Goal: Check status: Check status

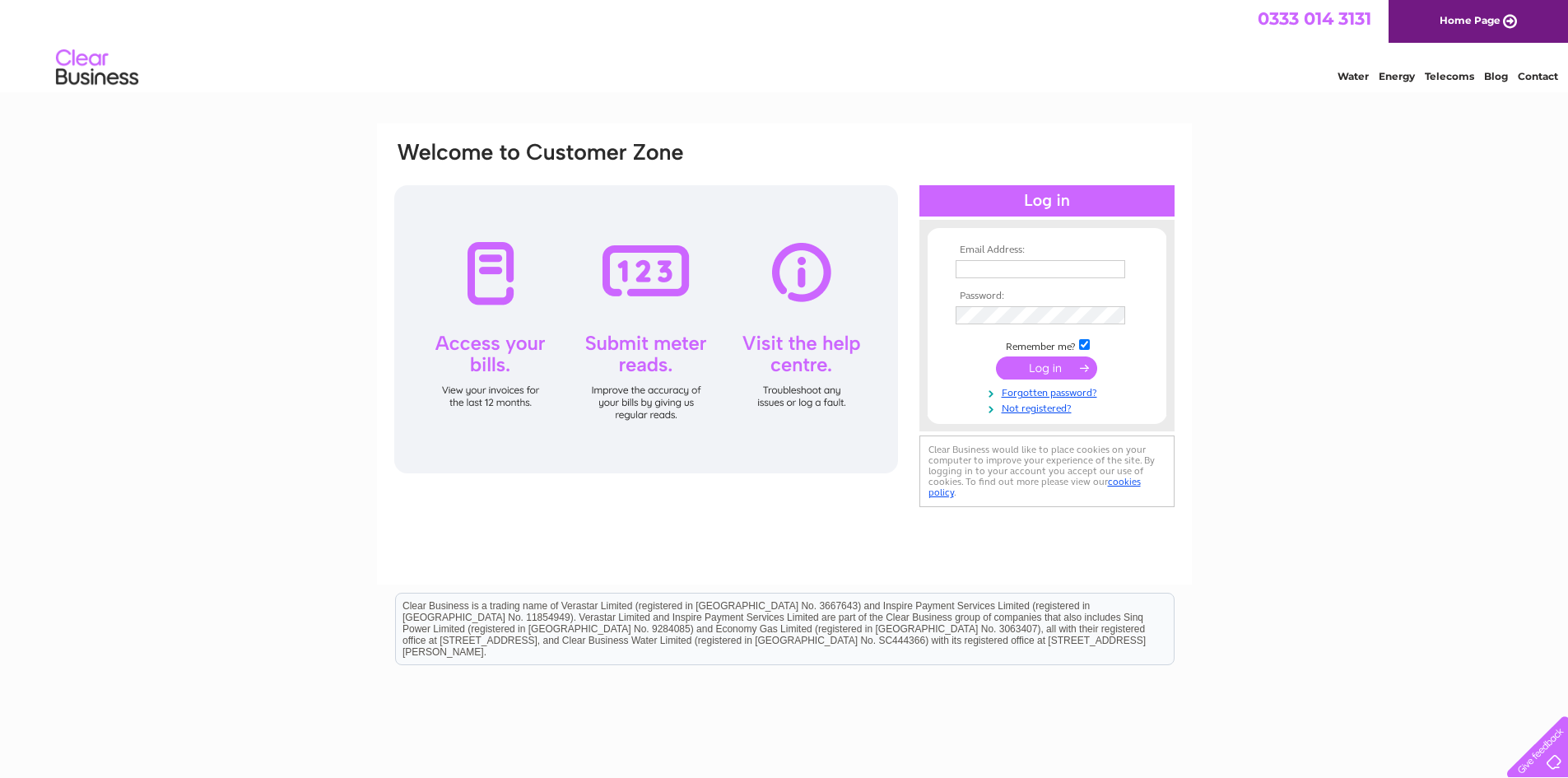
click at [997, 277] on input "text" at bounding box center [1040, 269] width 169 height 18
paste input "813428923"
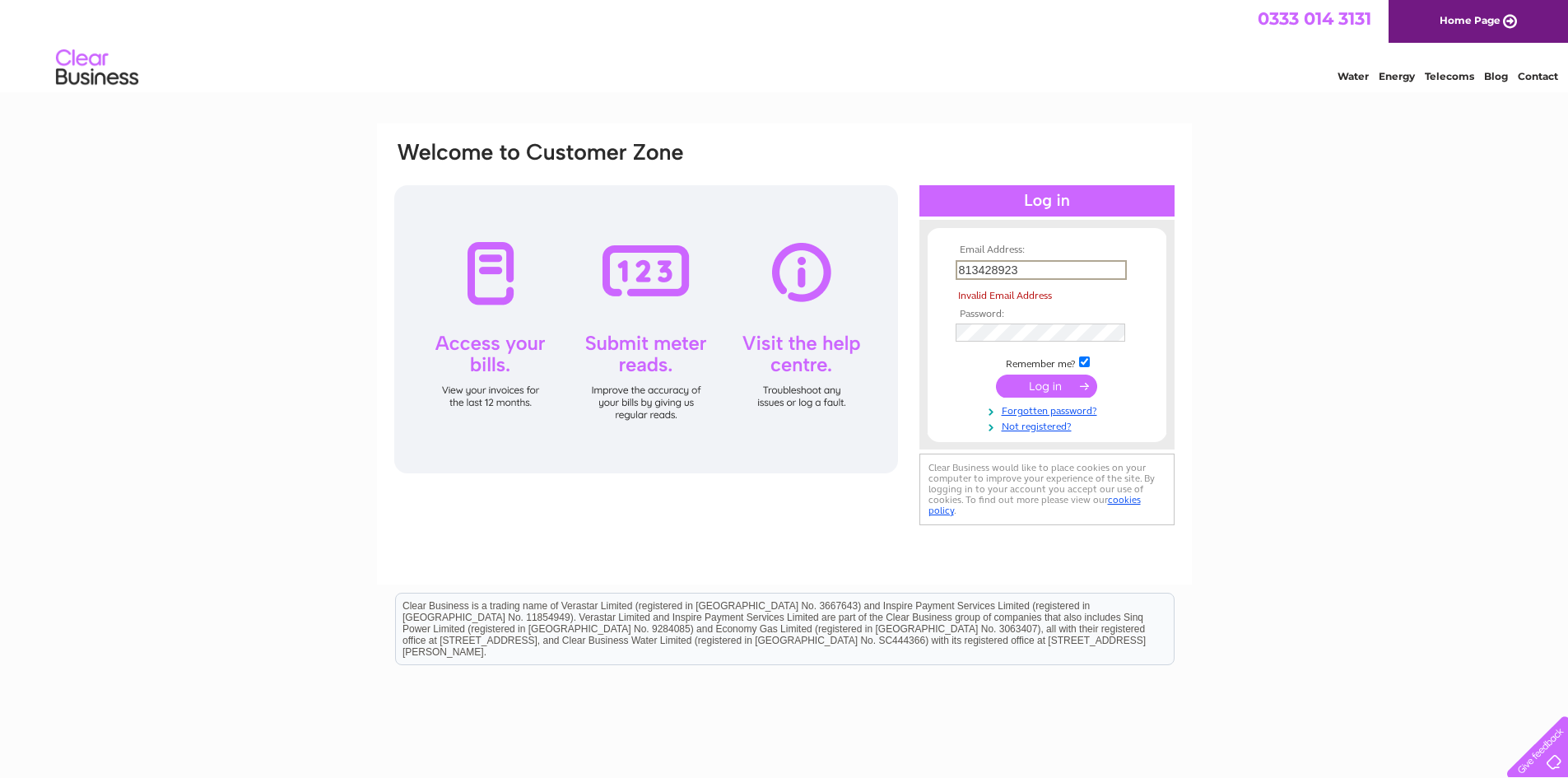
drag, startPoint x: 1032, startPoint y: 269, endPoint x: 798, endPoint y: 265, distance: 234.0
click at [799, 267] on div "Email Address: 813428923 Invalid Email Address Password:" at bounding box center [784, 334] width 784 height 389
paste input "nayef@apssafetysystems.com"
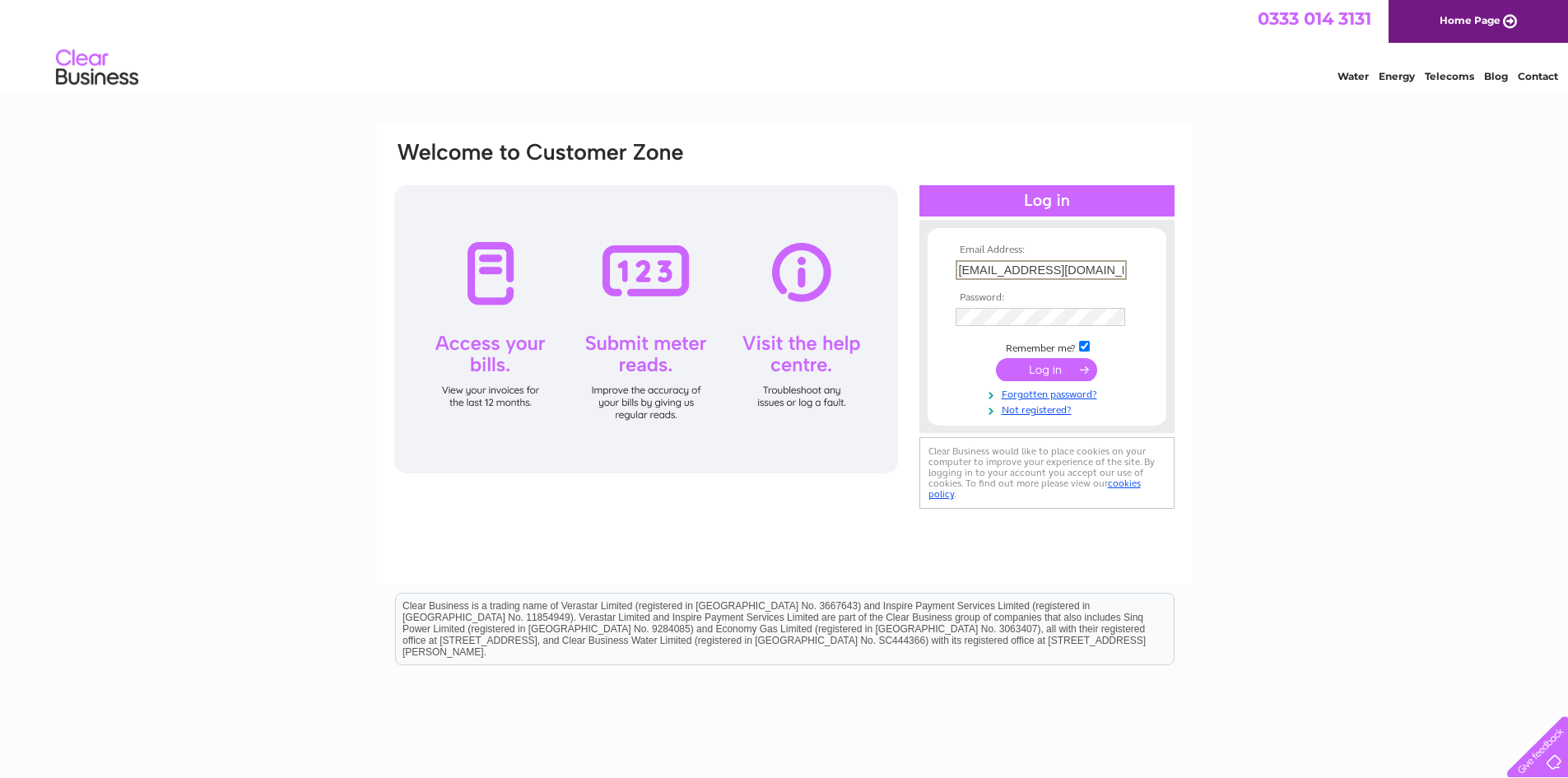
type input "nayef@apssafetysystems.com"
click at [1043, 365] on input "submit" at bounding box center [1046, 369] width 101 height 23
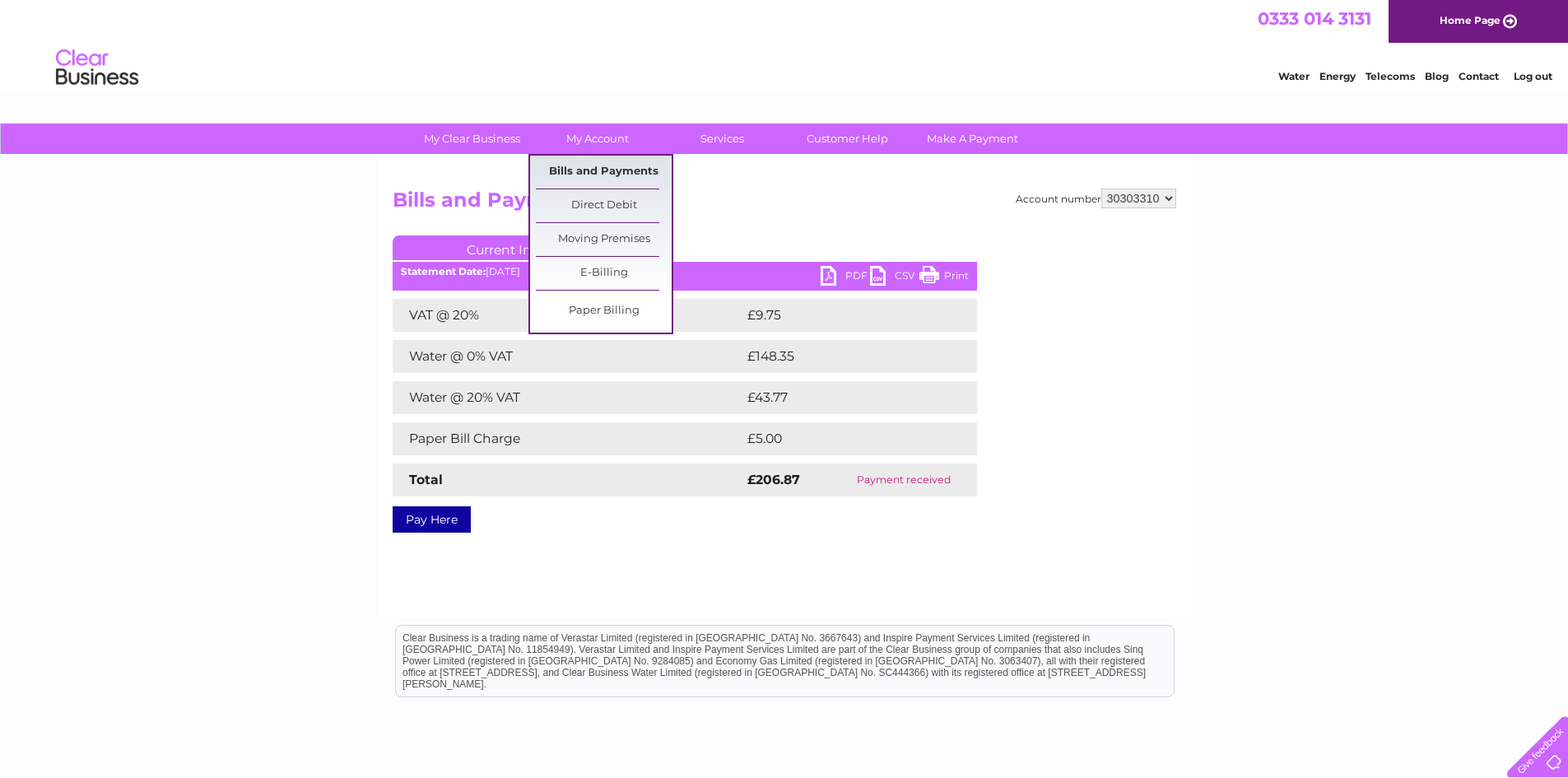
click at [618, 173] on link "Bills and Payments" at bounding box center [604, 171] width 136 height 33
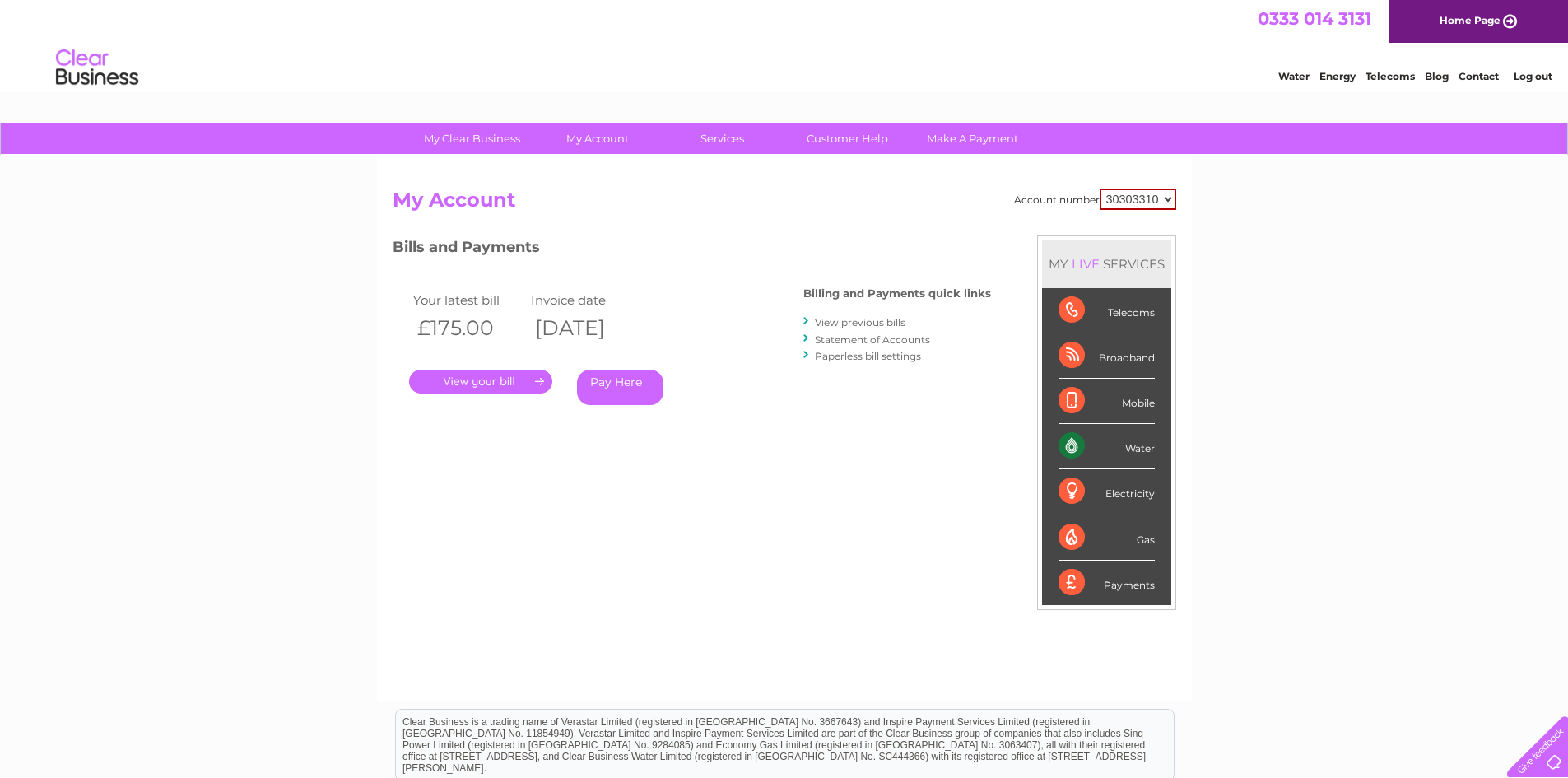
click at [468, 383] on link "." at bounding box center [481, 382] width 143 height 24
